Goal: Information Seeking & Learning: Learn about a topic

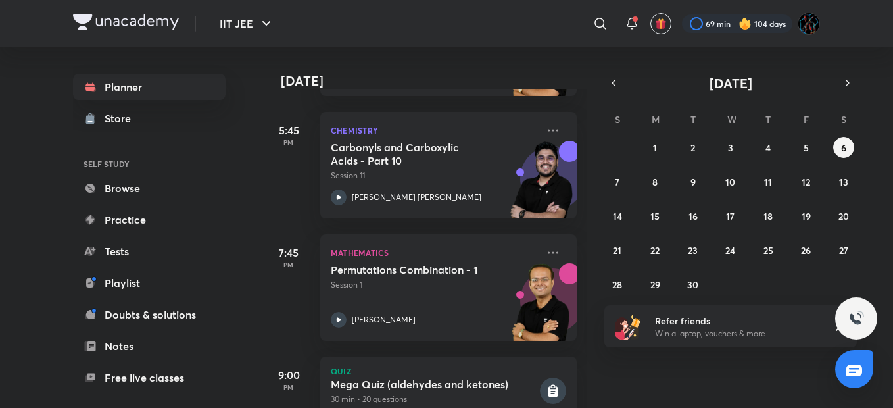
scroll to position [456, 0]
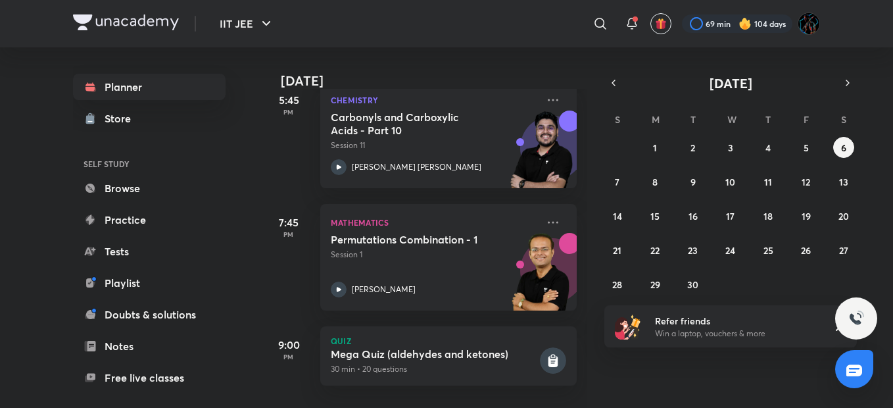
click at [745, 23] on img at bounding box center [744, 23] width 13 height 13
